Goal: Find specific page/section: Find specific page/section

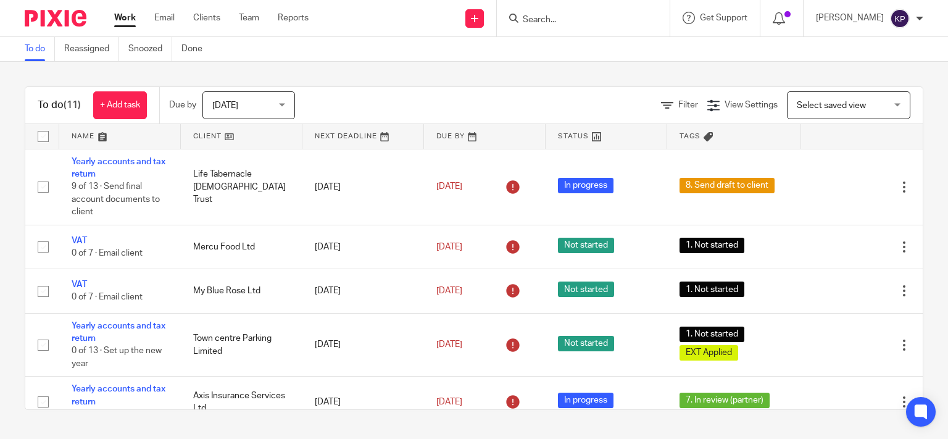
click at [560, 5] on div at bounding box center [583, 18] width 173 height 36
click at [563, 19] on input "Search" at bounding box center [576, 20] width 111 height 11
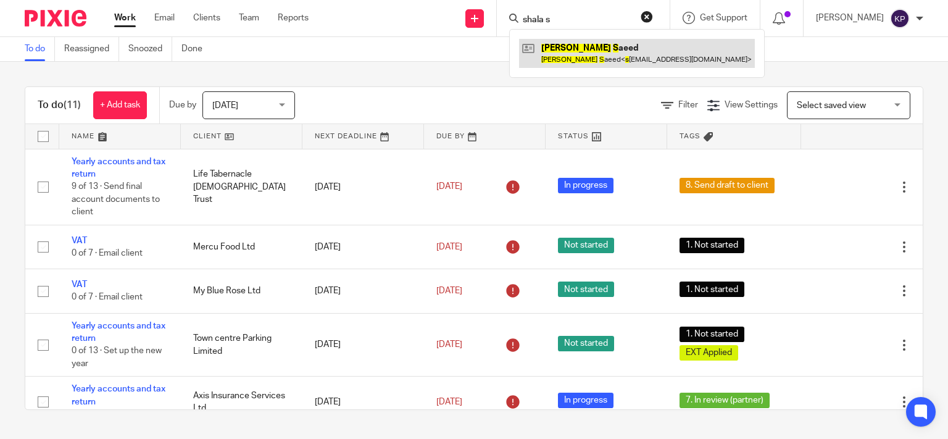
type input "shala s"
click at [634, 52] on link at bounding box center [637, 53] width 236 height 28
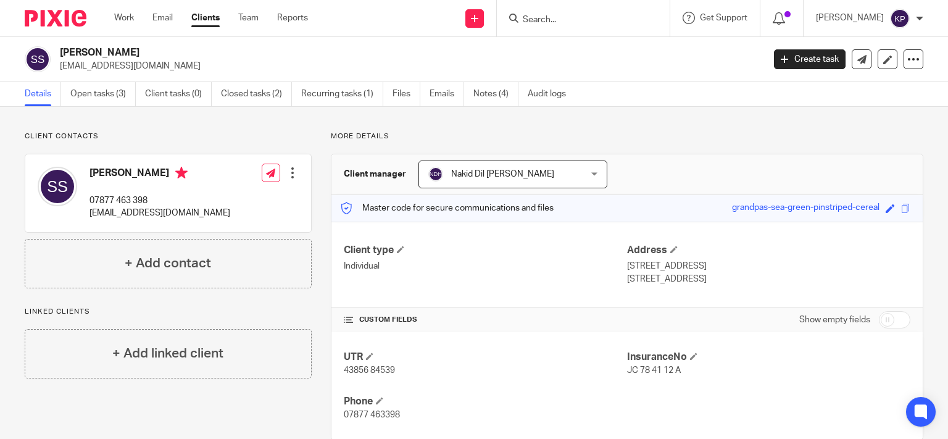
click at [262, 129] on div "Client contacts [PERSON_NAME] 07877 463 398 [EMAIL_ADDRESS][DOMAIN_NAME] Edit c…" at bounding box center [474, 286] width 948 height 358
